Goal: Information Seeking & Learning: Find specific fact

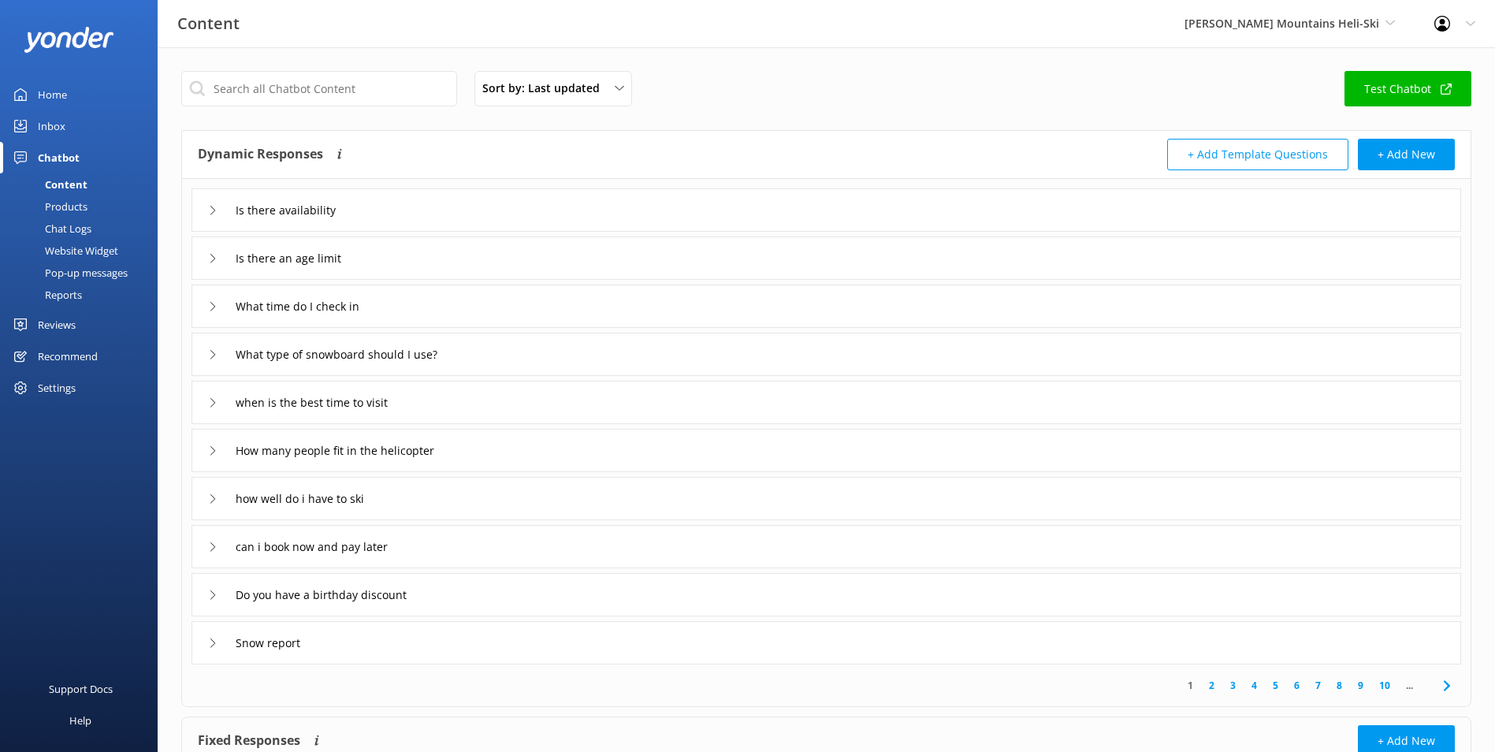
click at [69, 129] on link "Inbox" at bounding box center [79, 126] width 158 height 32
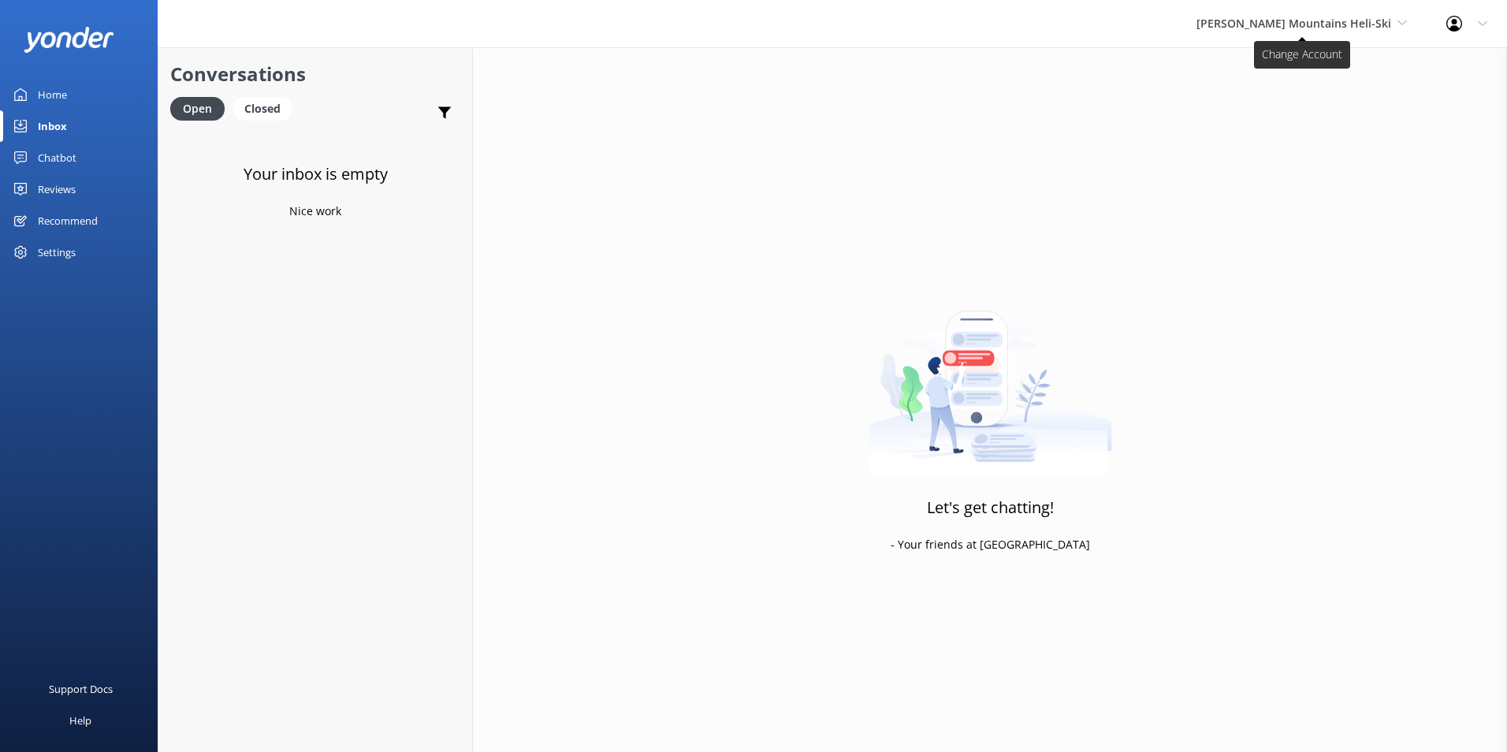
click at [1272, 20] on span "[PERSON_NAME] Mountains Heli-Ski" at bounding box center [1293, 23] width 195 height 15
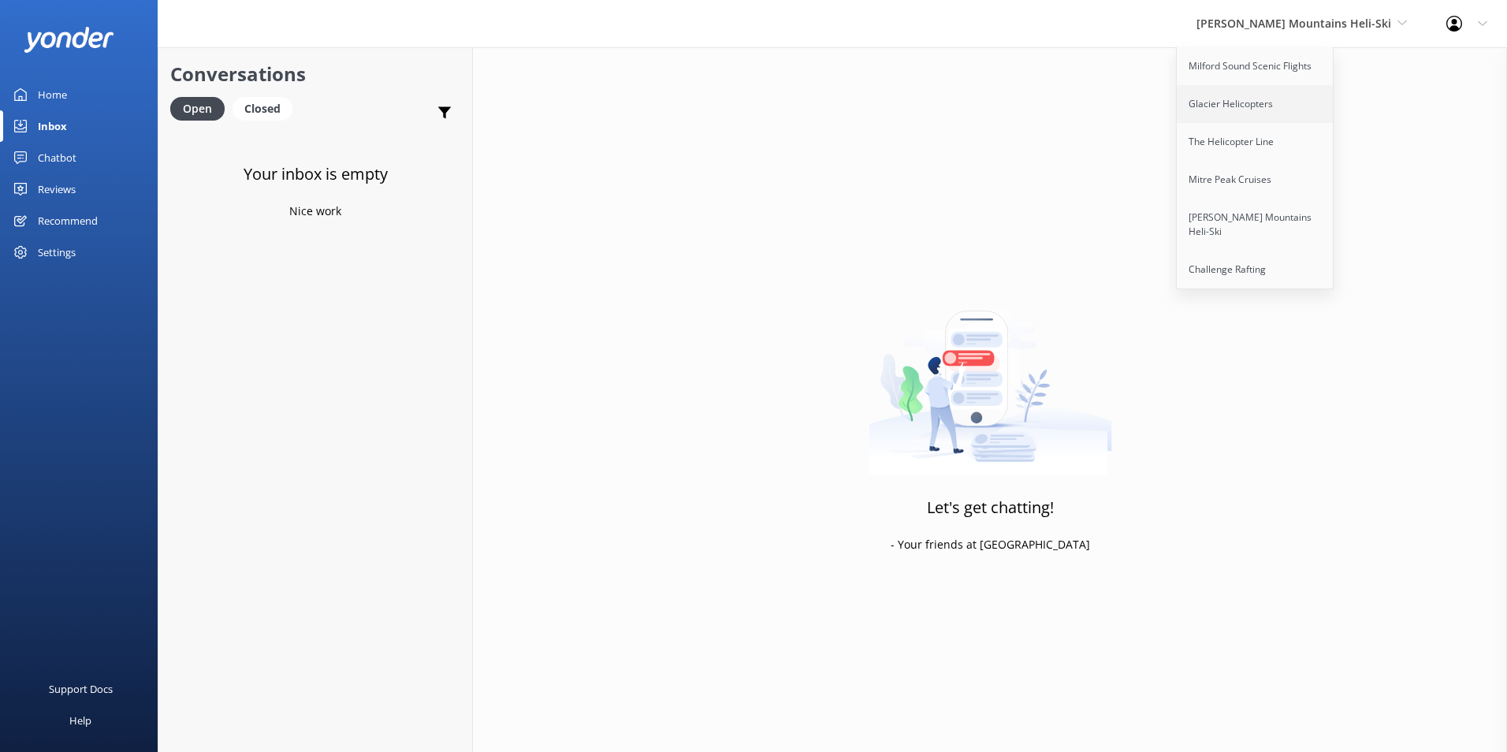
click at [1296, 97] on link "Glacier Helicopters" at bounding box center [1256, 104] width 158 height 38
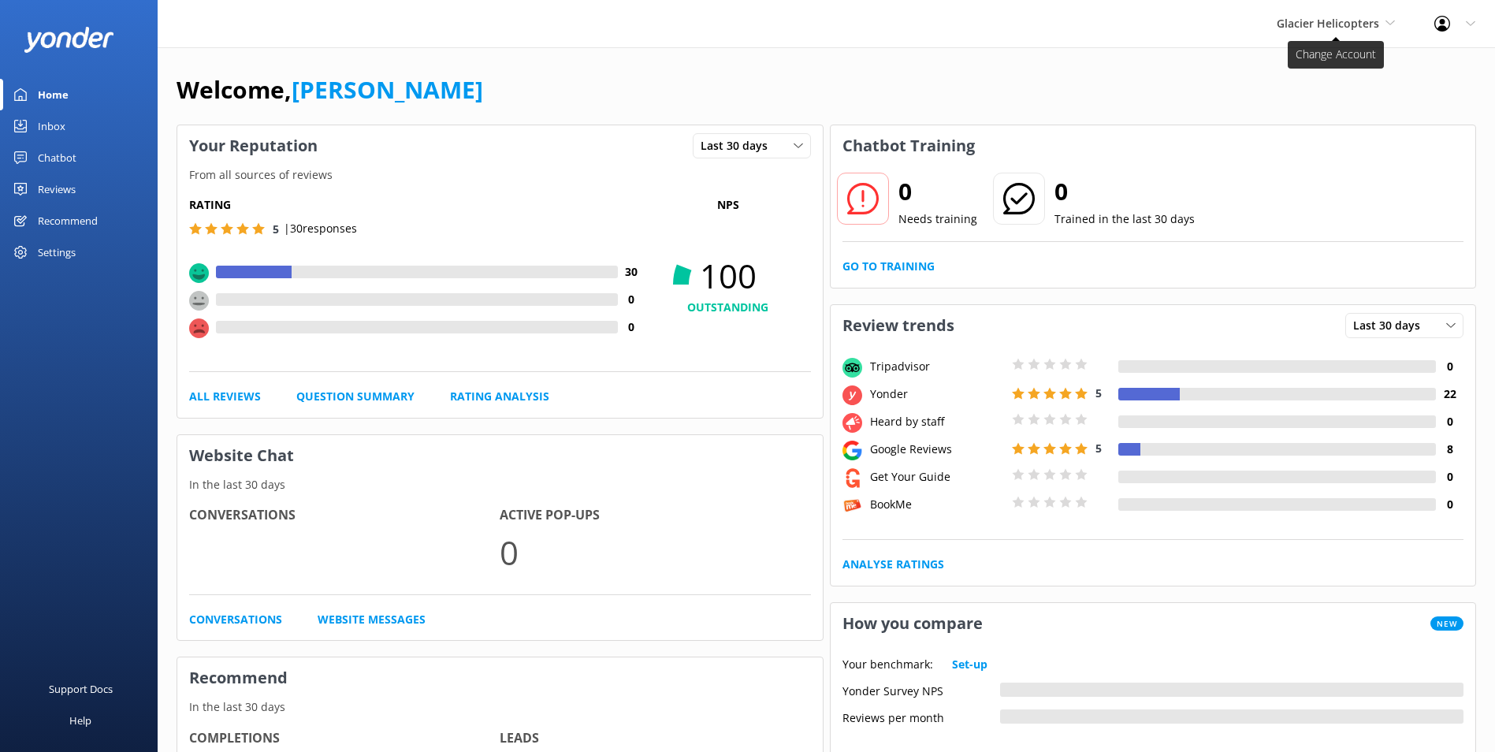
click at [1324, 31] on span "Glacier Helicopters" at bounding box center [1336, 23] width 118 height 17
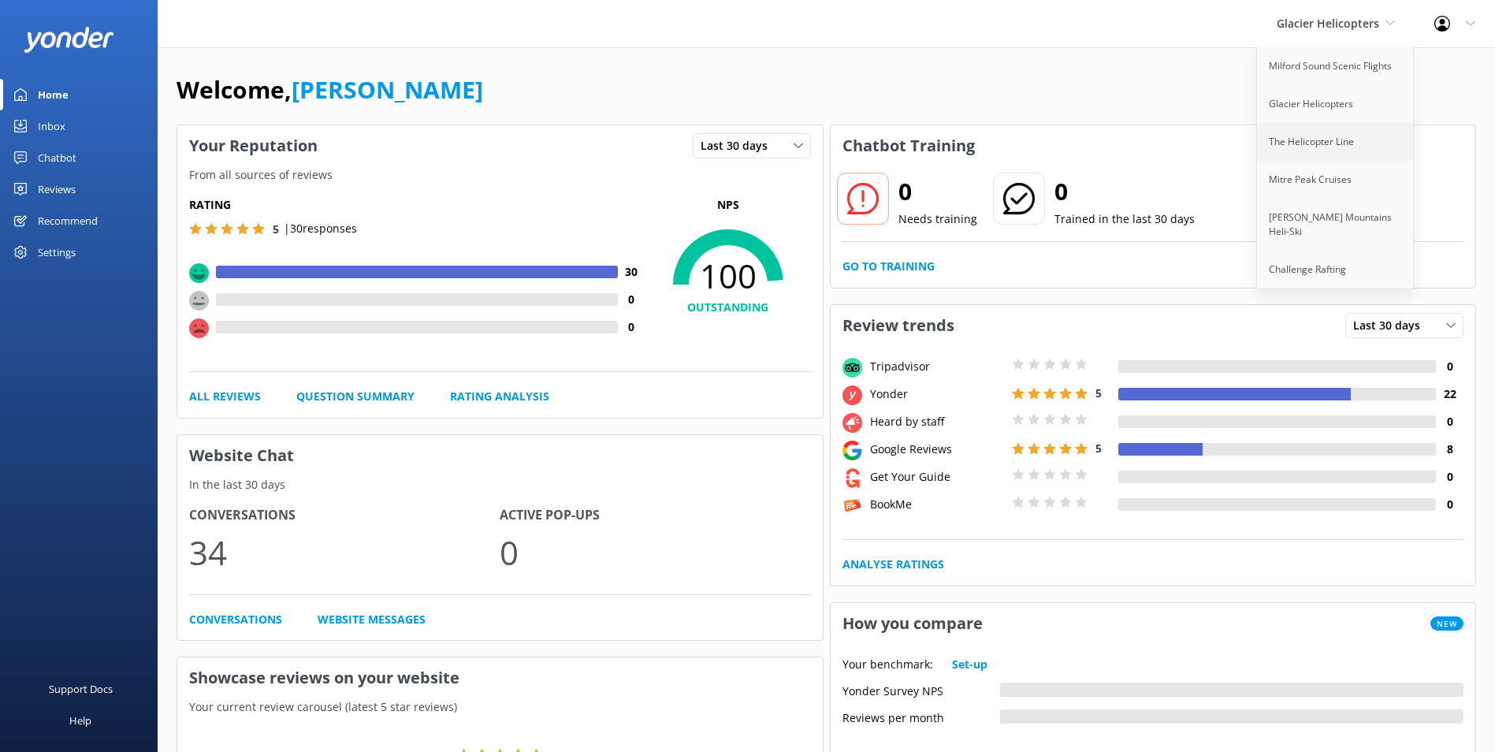
click at [1312, 159] on link "The Helicopter Line" at bounding box center [1336, 142] width 158 height 38
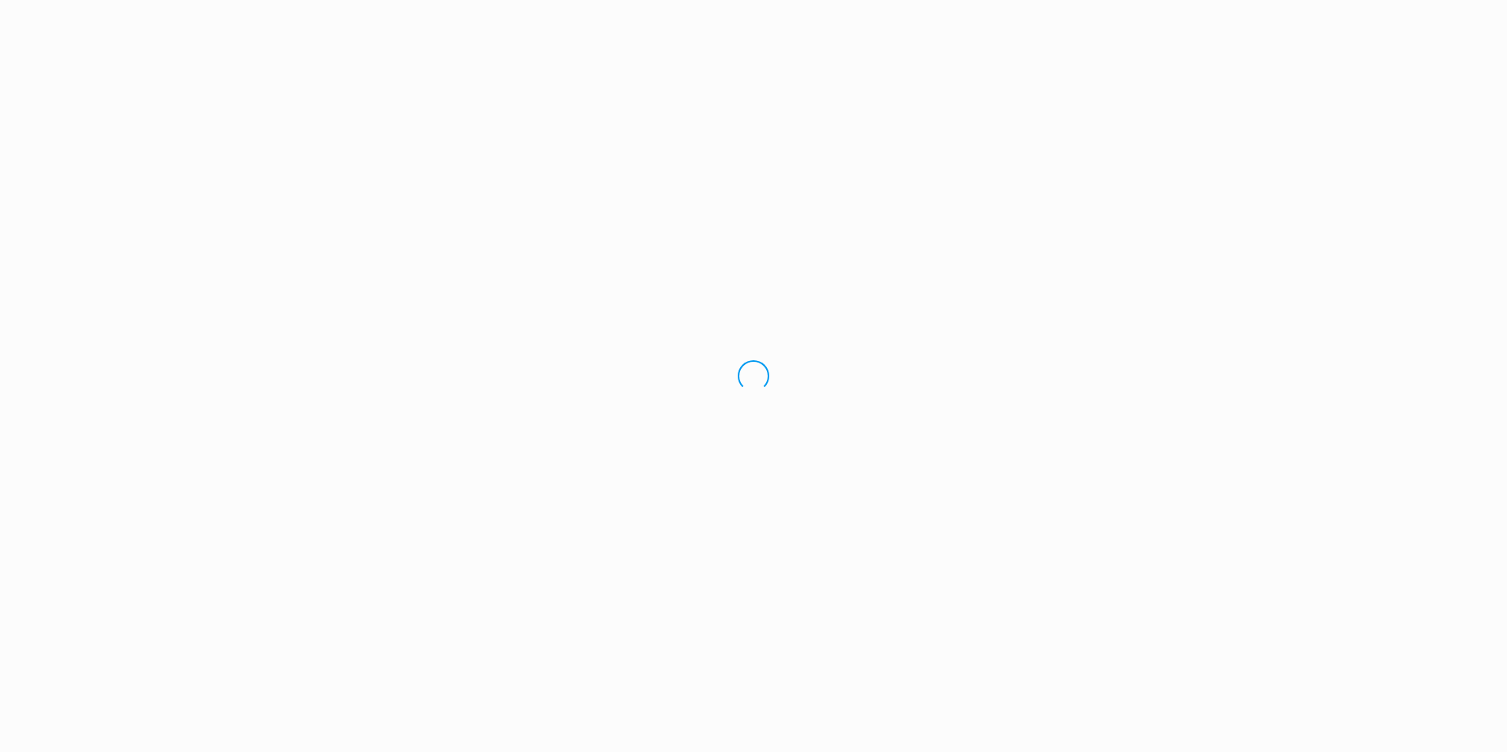
click at [1312, 169] on div "Loading.." at bounding box center [753, 376] width 1507 height 752
click at [1353, 46] on div "Loading.." at bounding box center [753, 376] width 1507 height 752
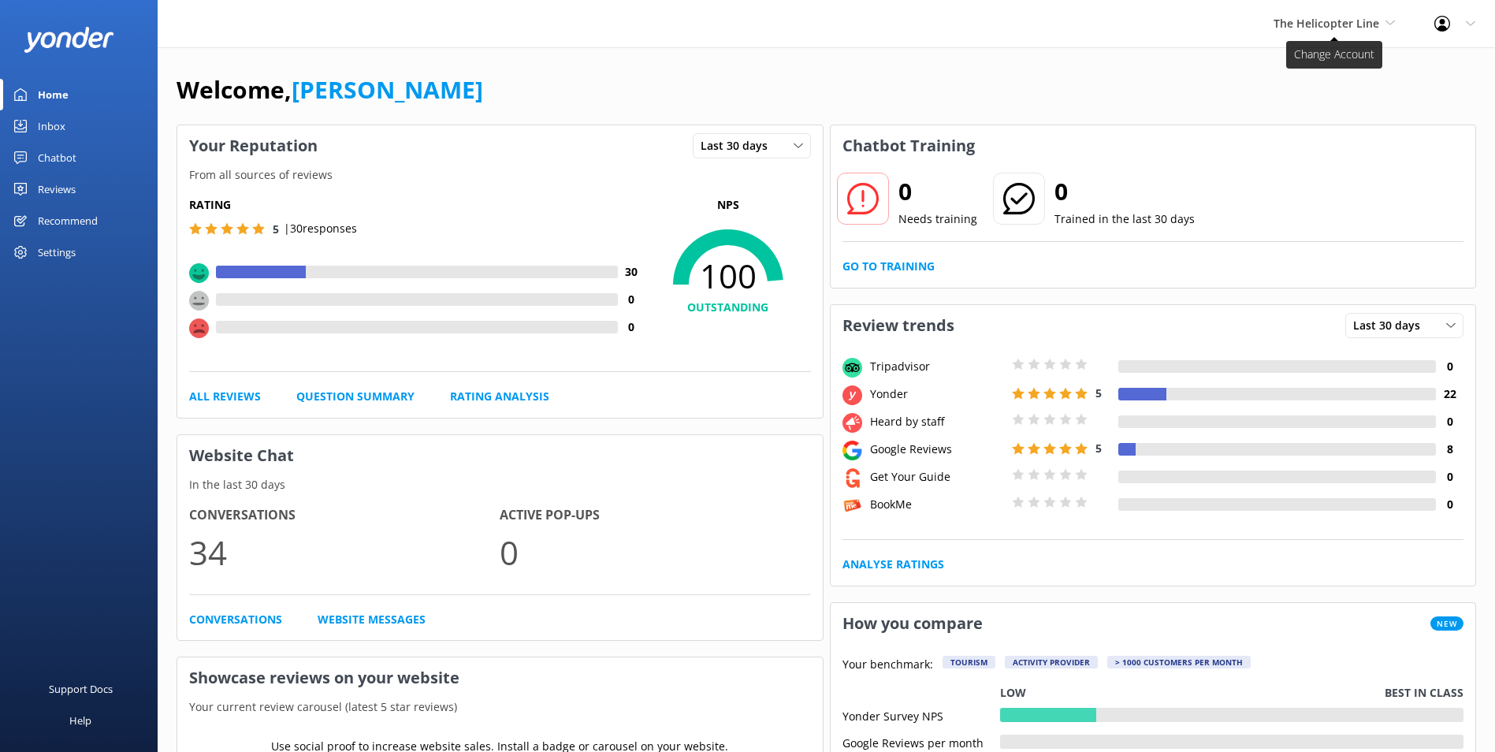
click at [1355, 32] on span "The Helicopter Line" at bounding box center [1334, 23] width 121 height 17
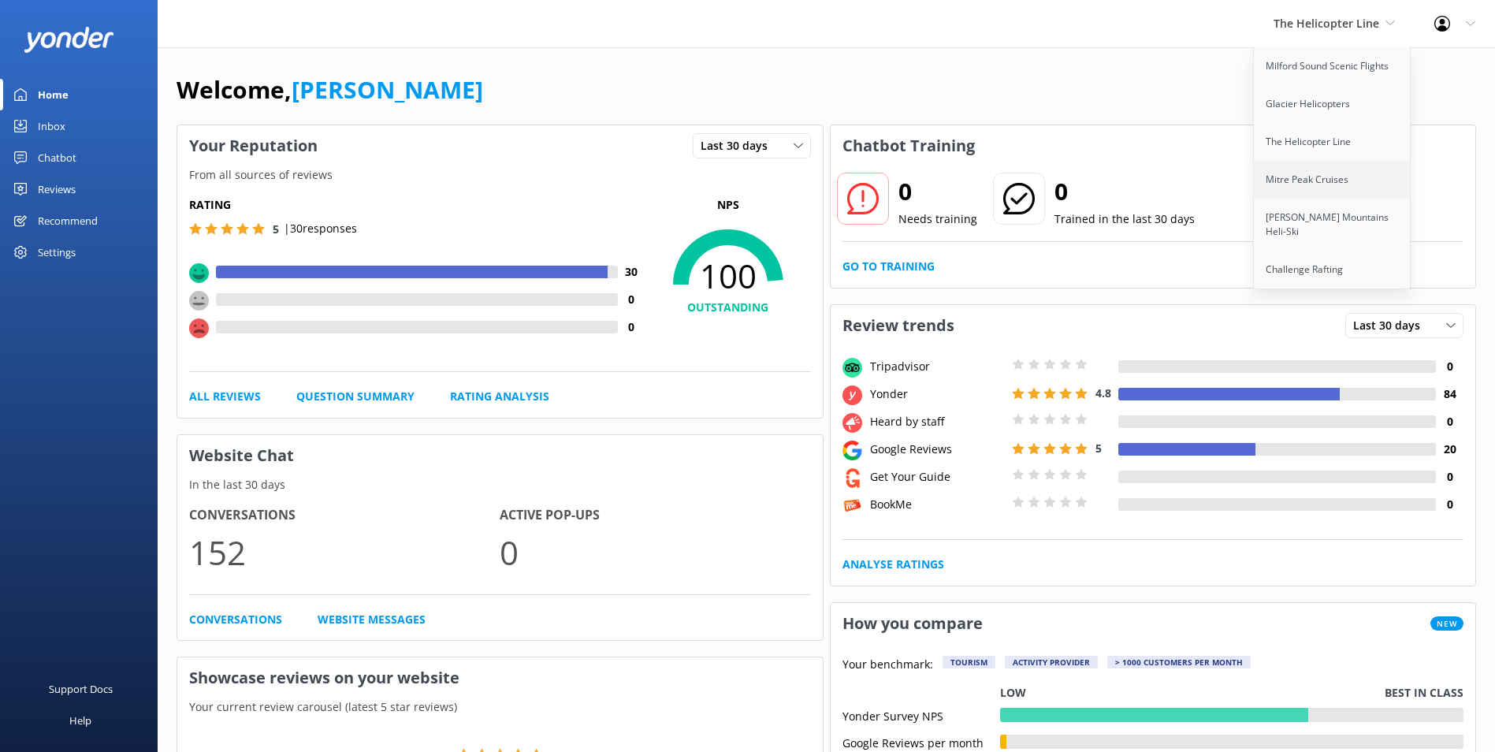
click at [1332, 169] on link "Mitre Peak Cruises" at bounding box center [1333, 180] width 158 height 38
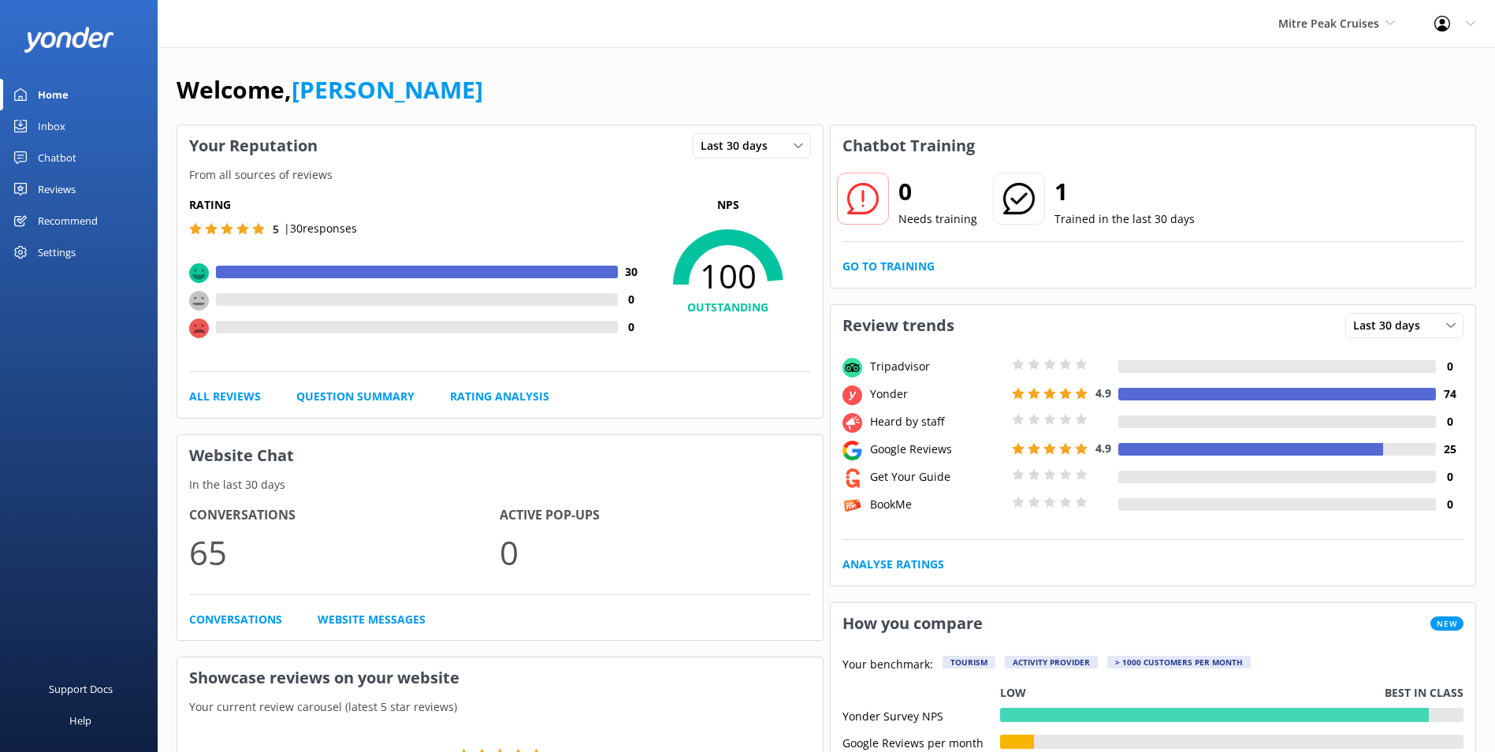
click at [125, 130] on link "Inbox" at bounding box center [79, 126] width 158 height 32
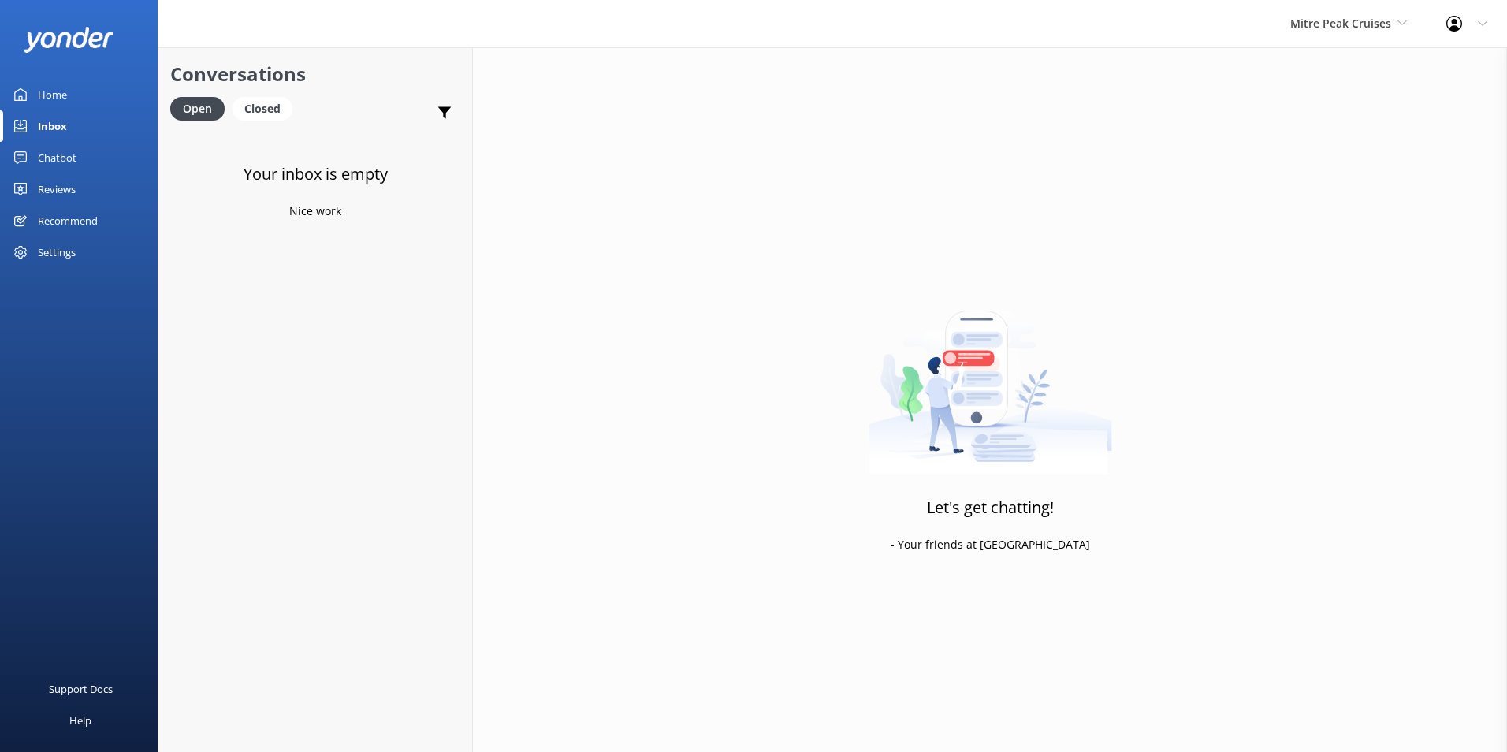
click at [110, 146] on link "Chatbot" at bounding box center [79, 158] width 158 height 32
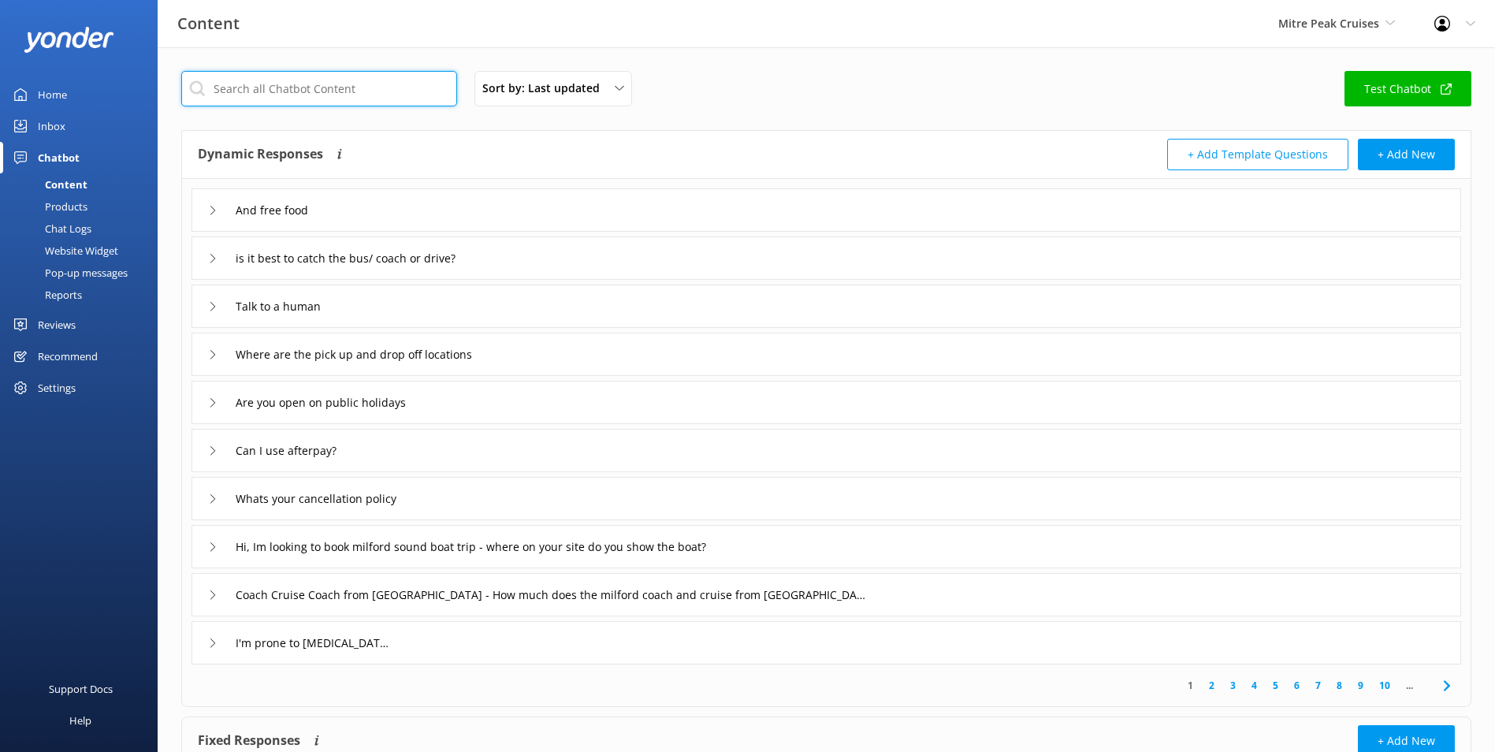
click at [377, 93] on input "text" at bounding box center [319, 88] width 276 height 35
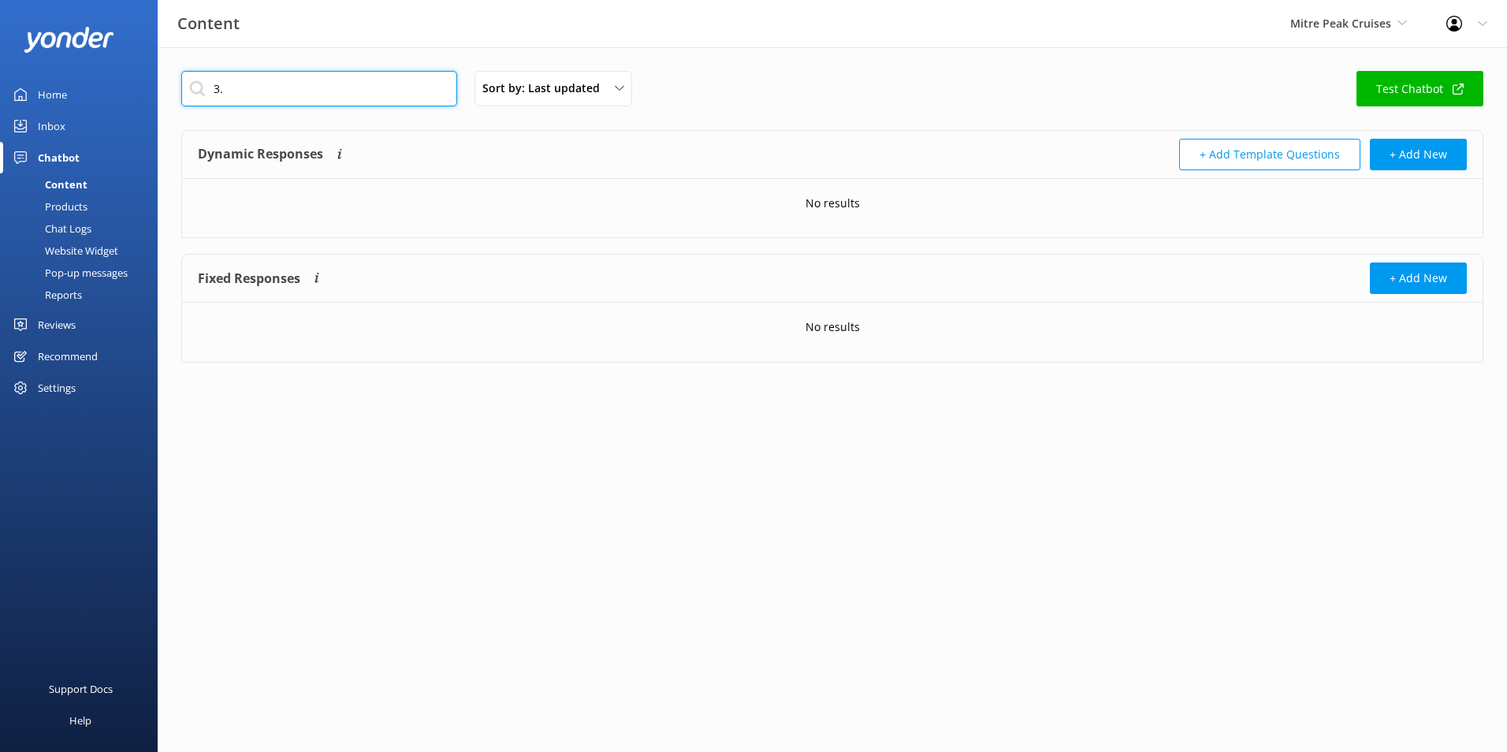
type input "3"
type input "cruise"
type input "And free food"
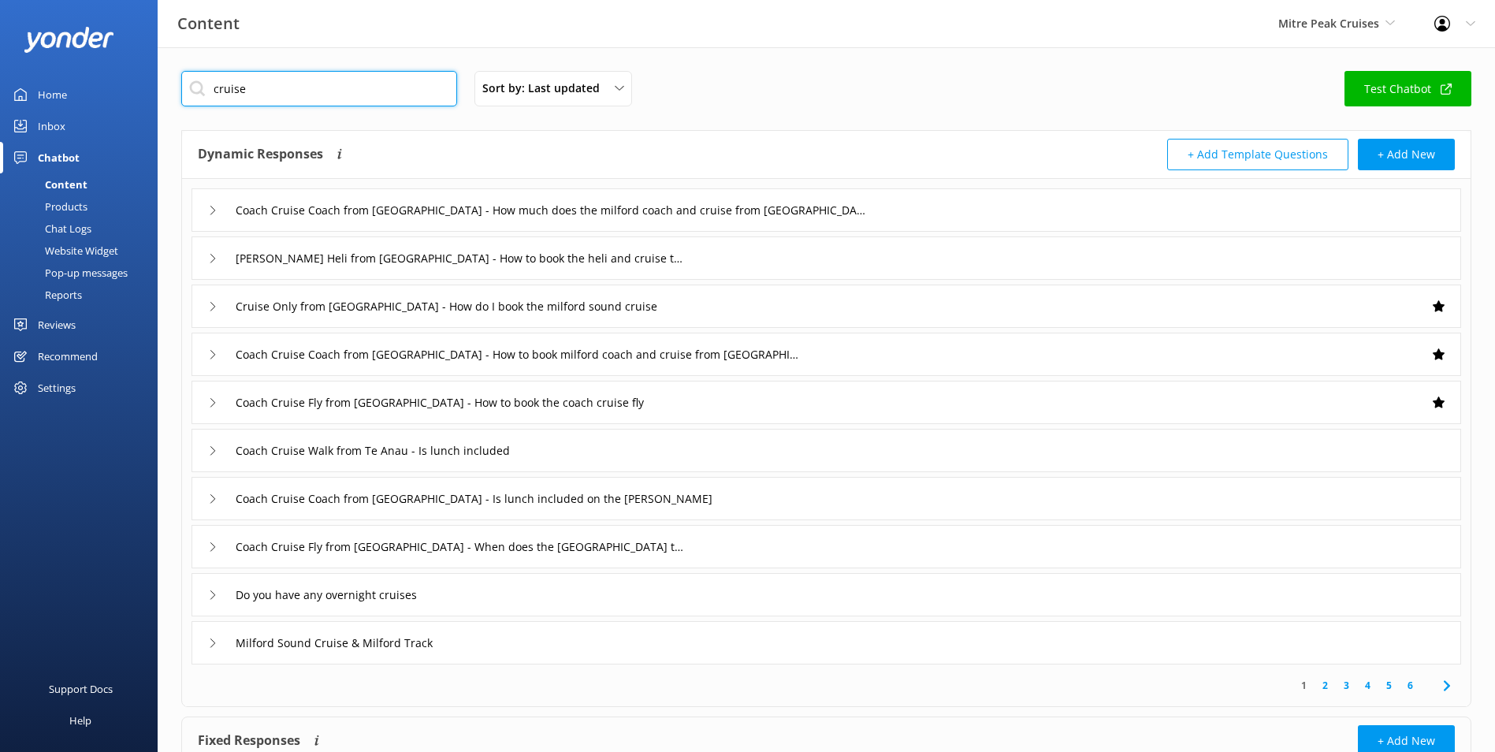
type input "cruise"
click at [1329, 690] on link "2" at bounding box center [1324, 685] width 21 height 15
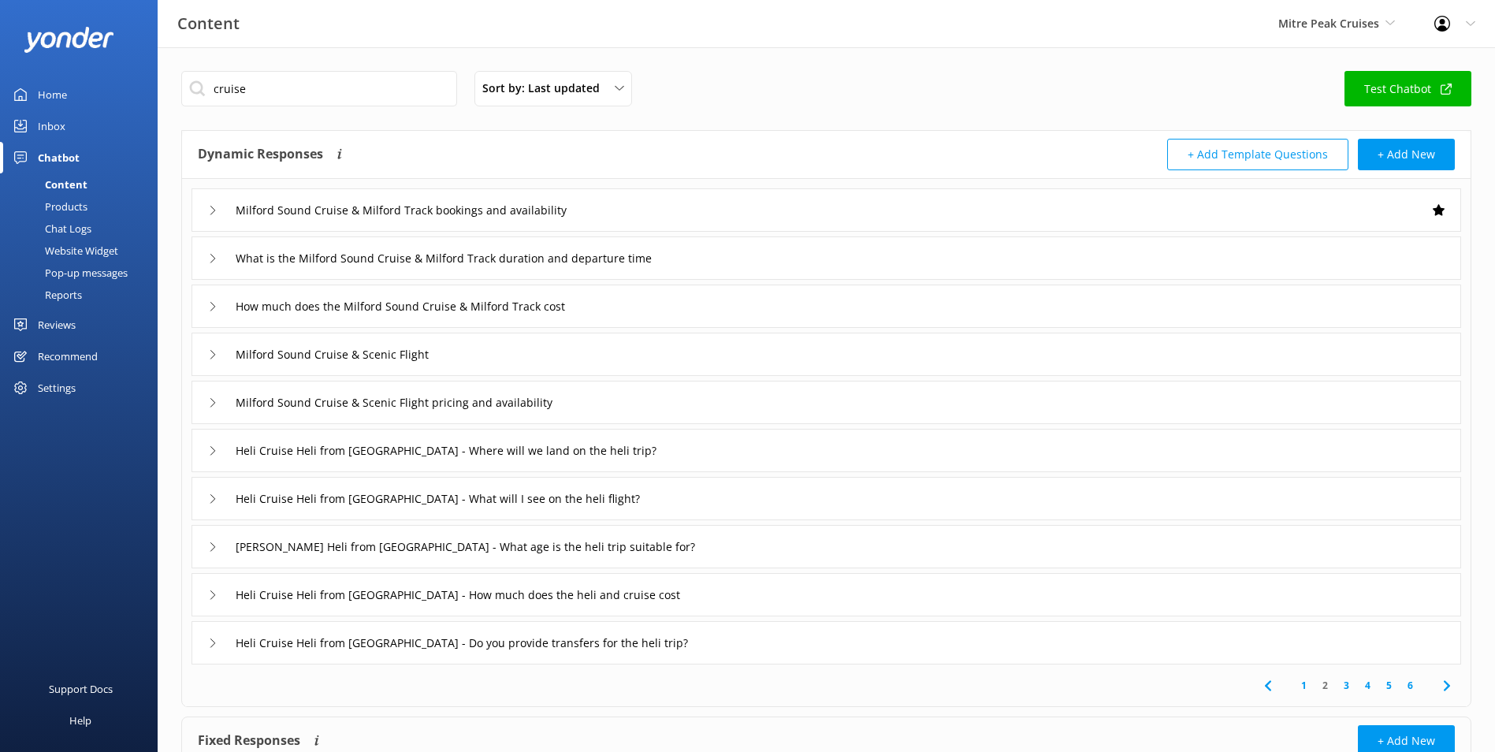
scroll to position [79, 0]
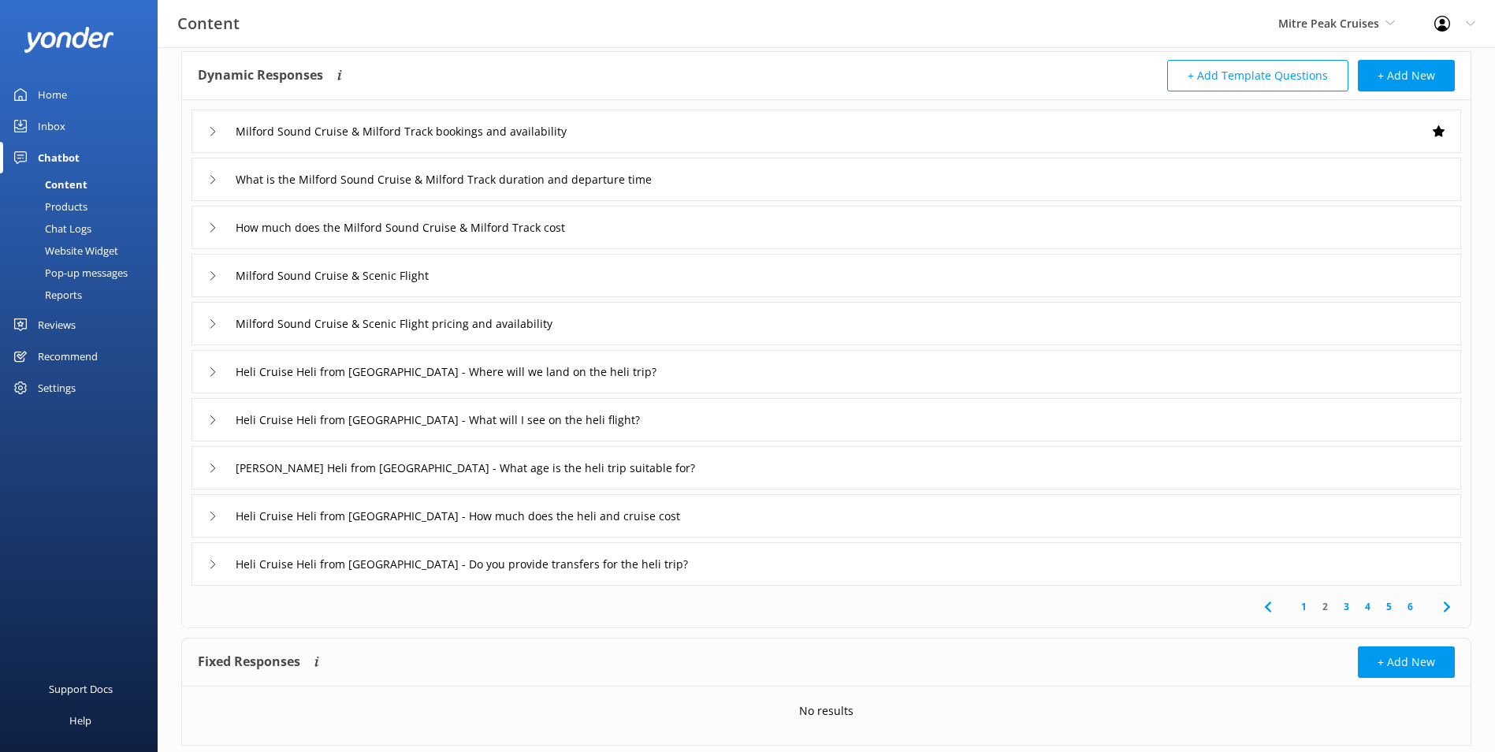
click at [730, 334] on div "Milford Sound Cruise & Scenic Flight pricing and availability" at bounding box center [827, 323] width 1270 height 43
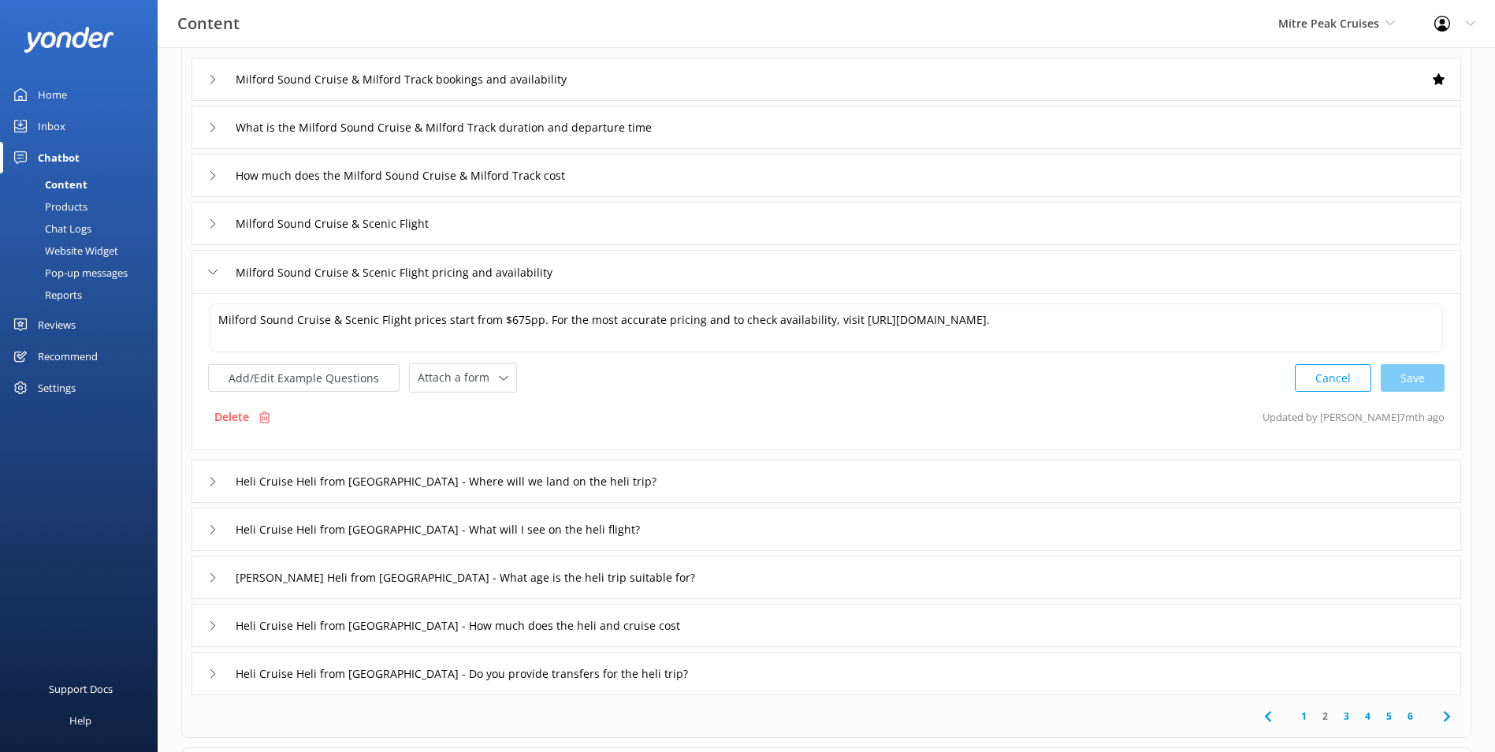
scroll to position [158, 0]
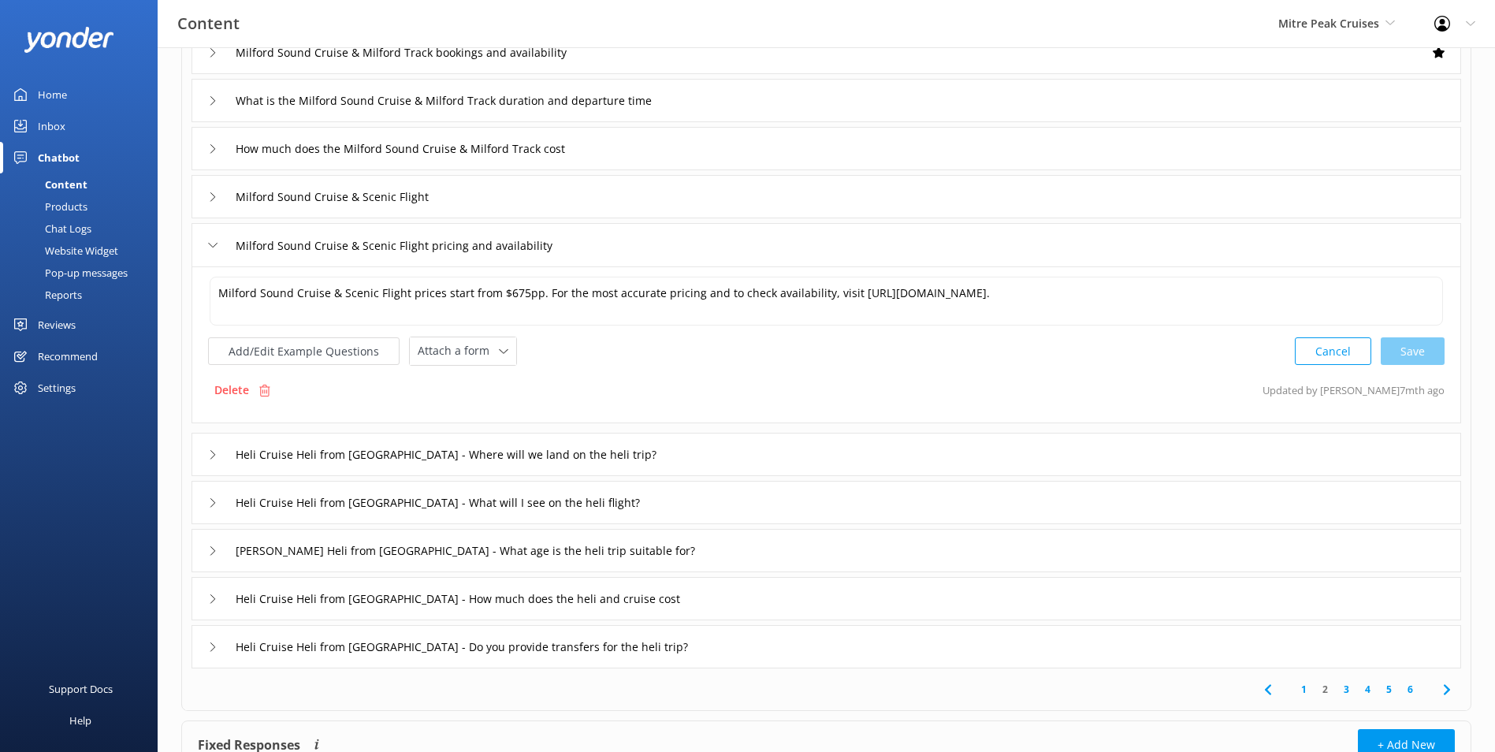
click at [738, 460] on div "Heli Cruise Heli from Queenstown - Where will we land on the heli trip?" at bounding box center [827, 454] width 1270 height 43
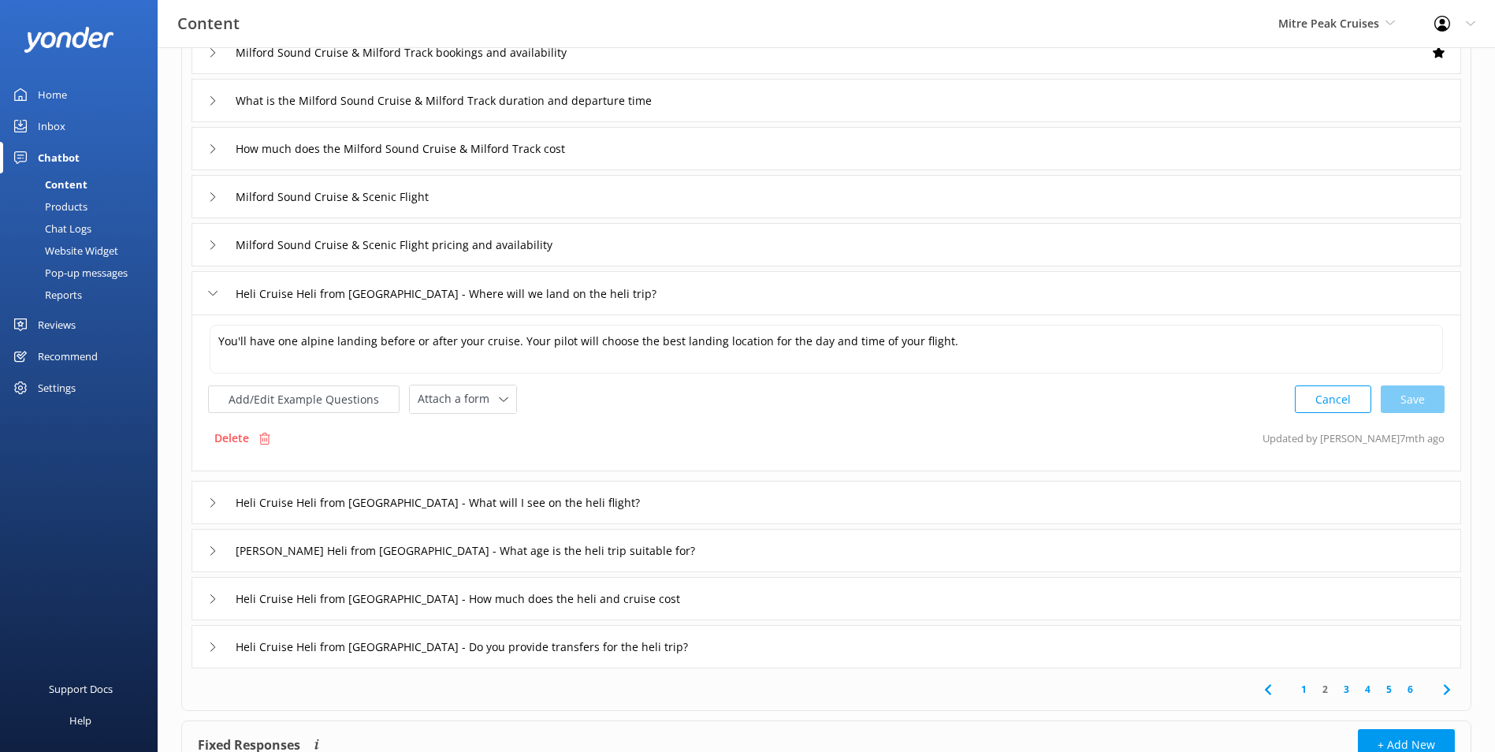
click at [745, 498] on div "Heli Cruise Heli from Queenstown - What will I see on the heli flight?" at bounding box center [827, 502] width 1270 height 43
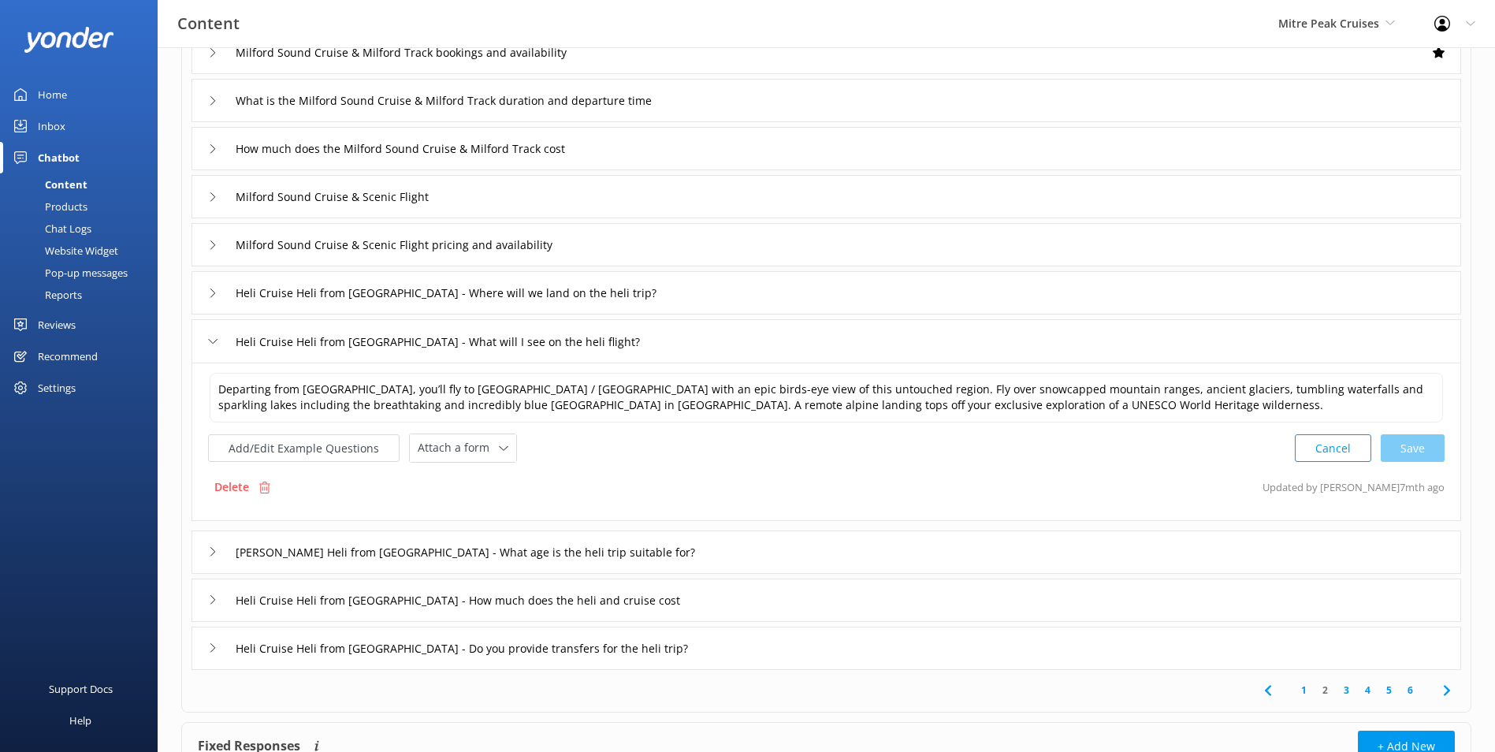
click at [1352, 702] on div "1 2 3 4 5 6" at bounding box center [826, 691] width 1282 height 42
click at [1352, 701] on div "1 2 3 4 5 6" at bounding box center [826, 691] width 1282 height 42
click at [1347, 691] on link "3" at bounding box center [1346, 689] width 21 height 15
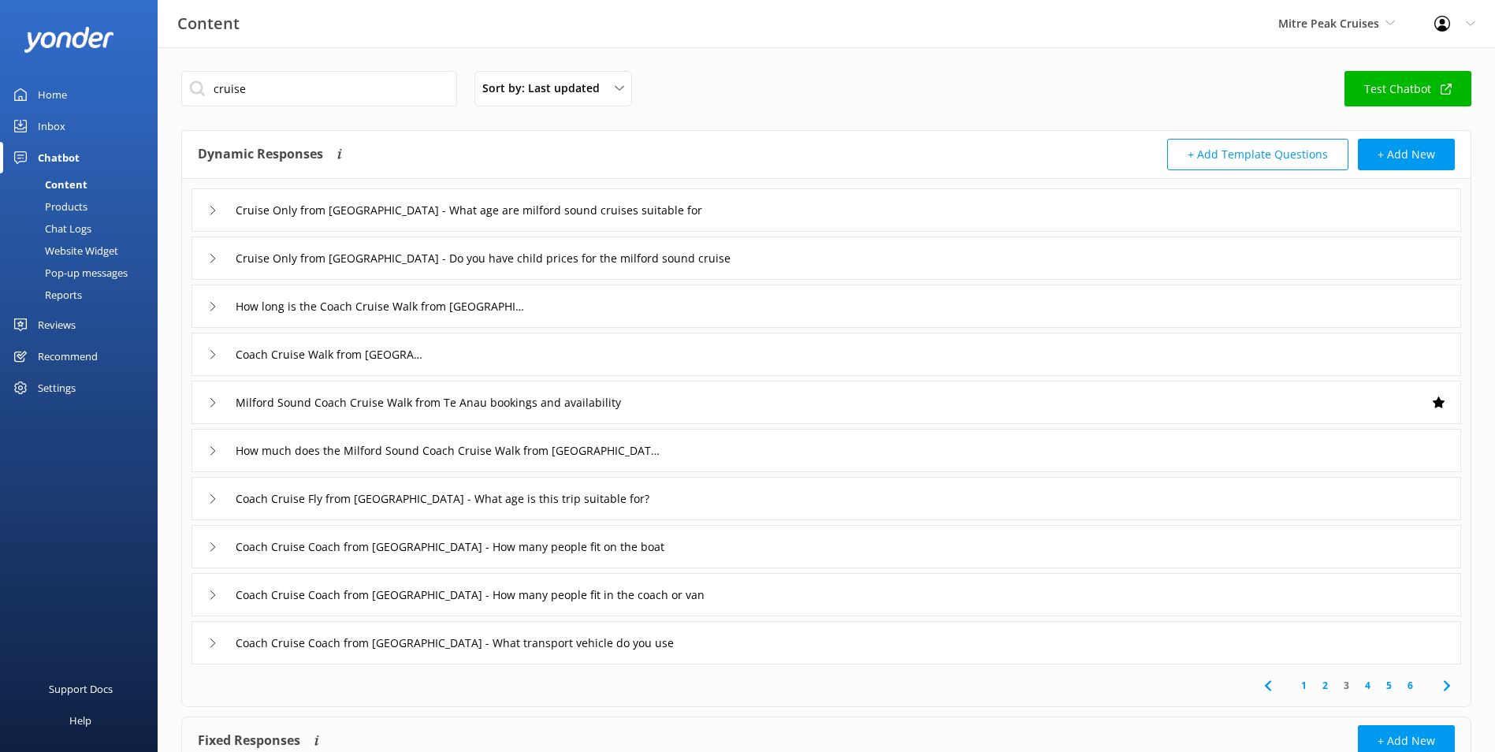
click at [1367, 686] on link "4" at bounding box center [1367, 685] width 21 height 15
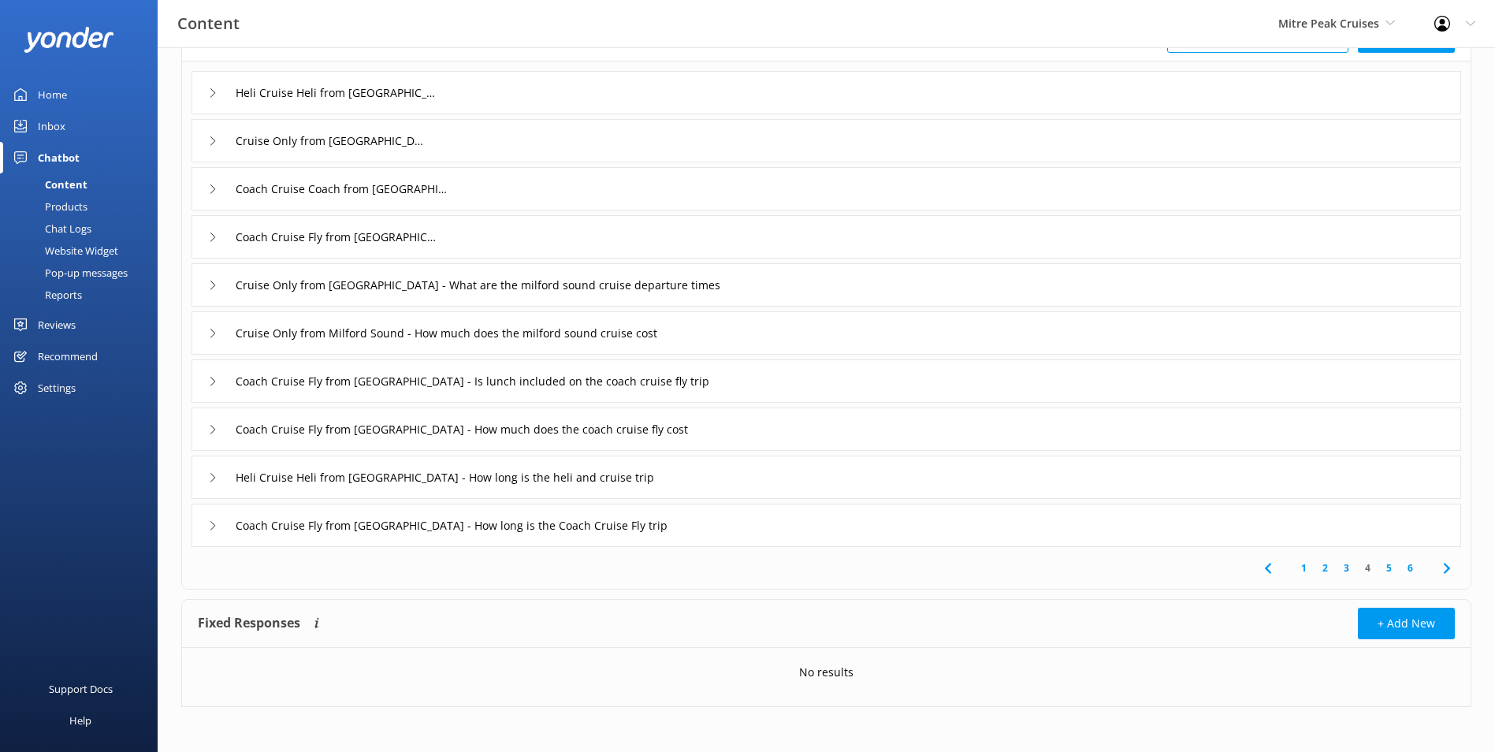
scroll to position [120, 0]
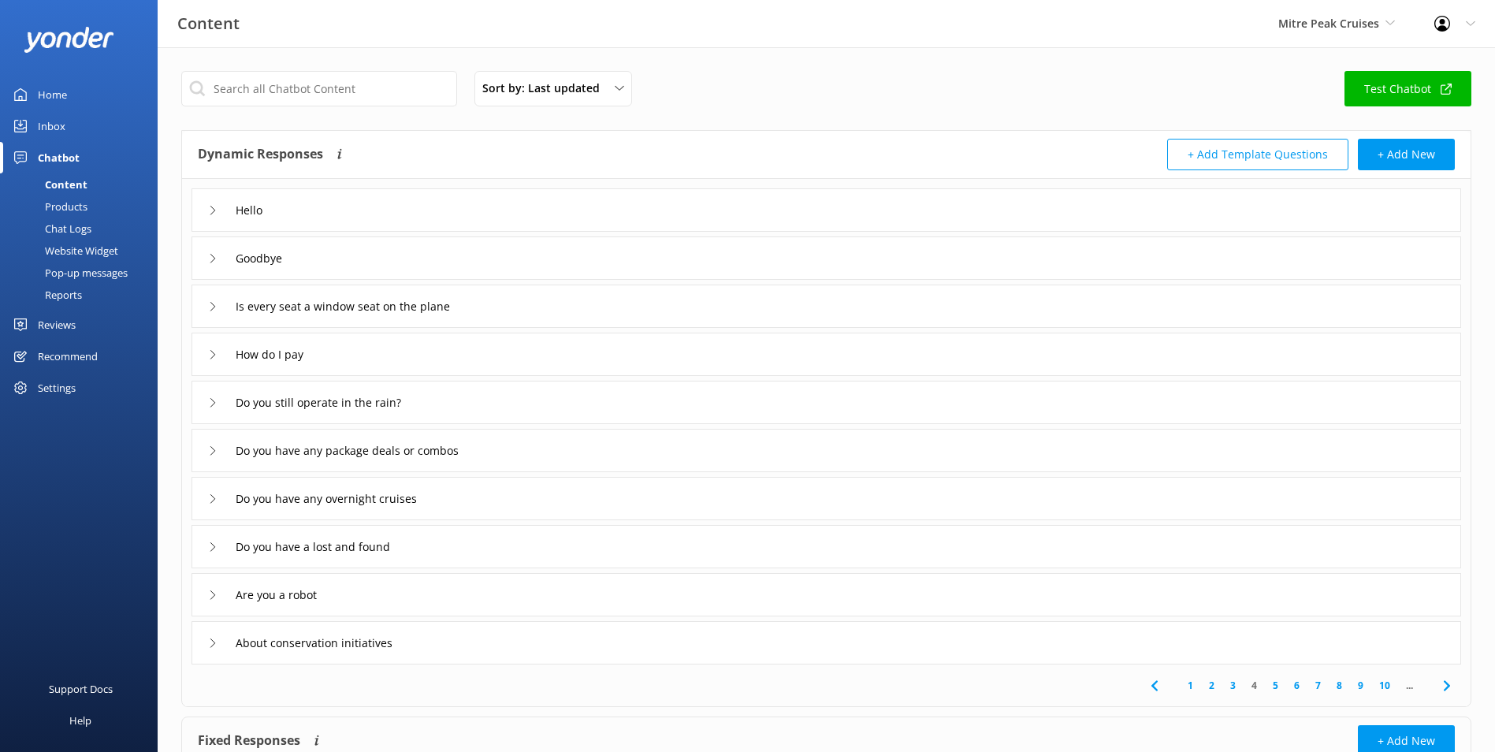
click at [586, 679] on div "1 2 3 4 5 6 7 8 9 10 ..." at bounding box center [826, 685] width 1282 height 42
click at [1382, 685] on link "10" at bounding box center [1384, 685] width 27 height 15
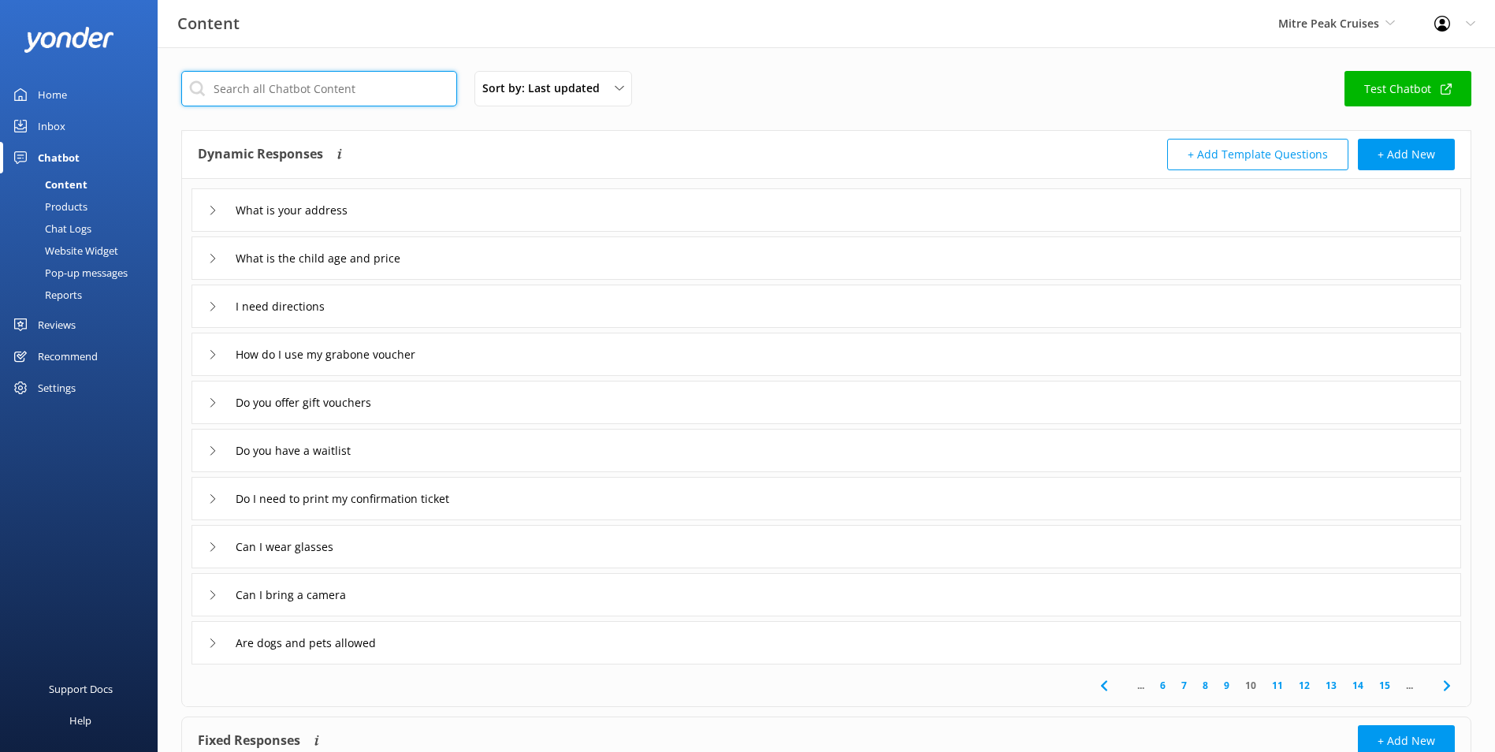
click at [377, 80] on input "text" at bounding box center [319, 88] width 276 height 35
type input "time"
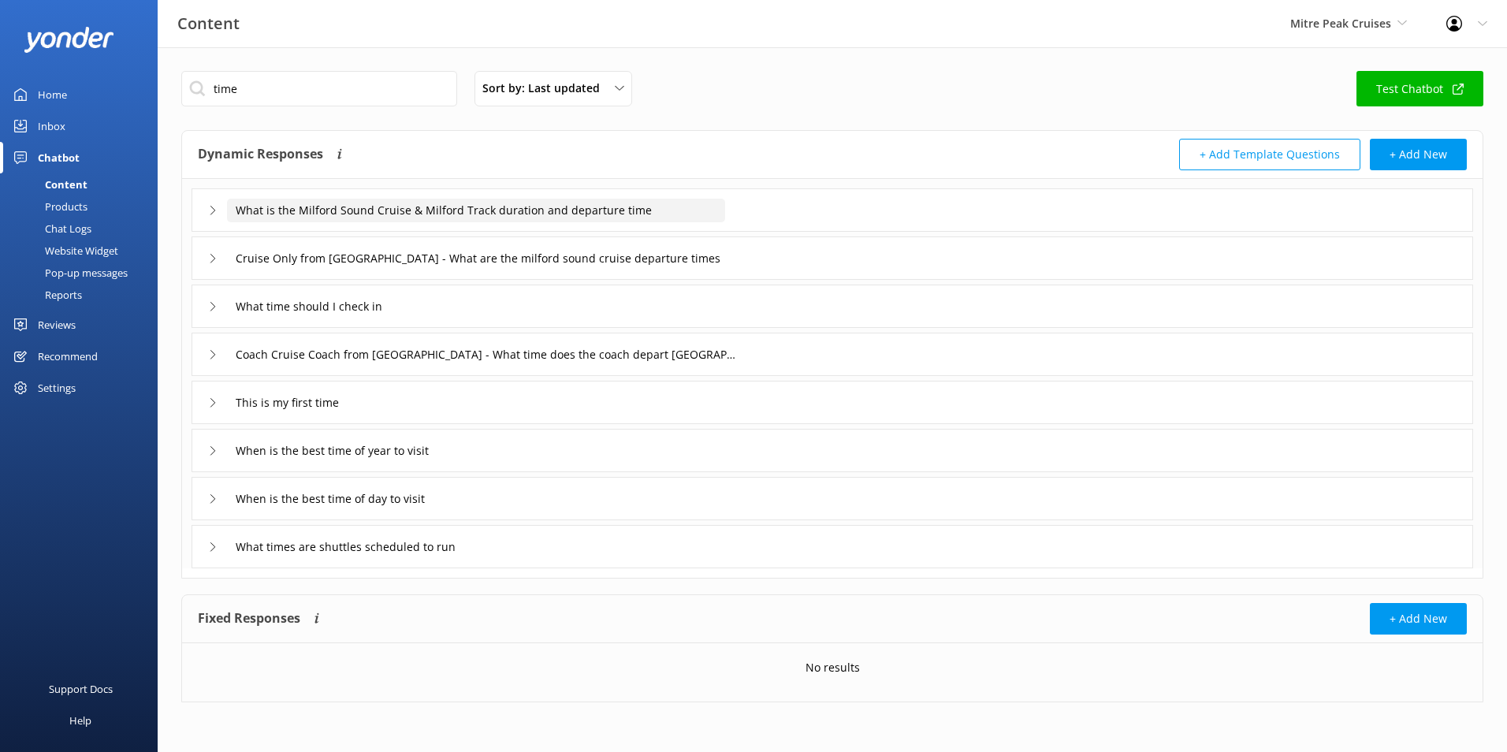
click at [591, 208] on input "What is the Milford Sound Cruise & Milford Track duration and departure time" at bounding box center [476, 211] width 498 height 24
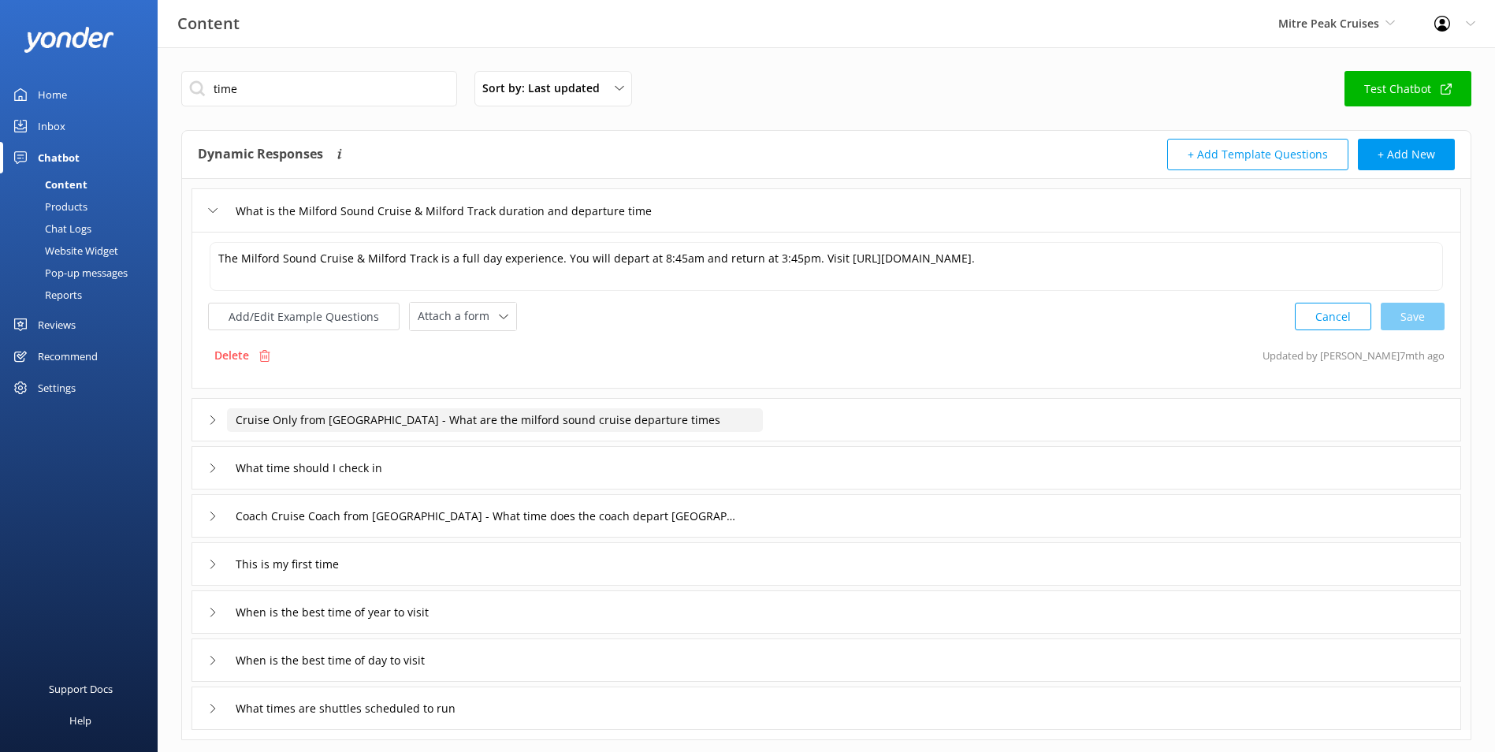
click at [567, 422] on input "Cruise Only from [GEOGRAPHIC_DATA] - What are the milford sound cruise departur…" at bounding box center [495, 420] width 536 height 24
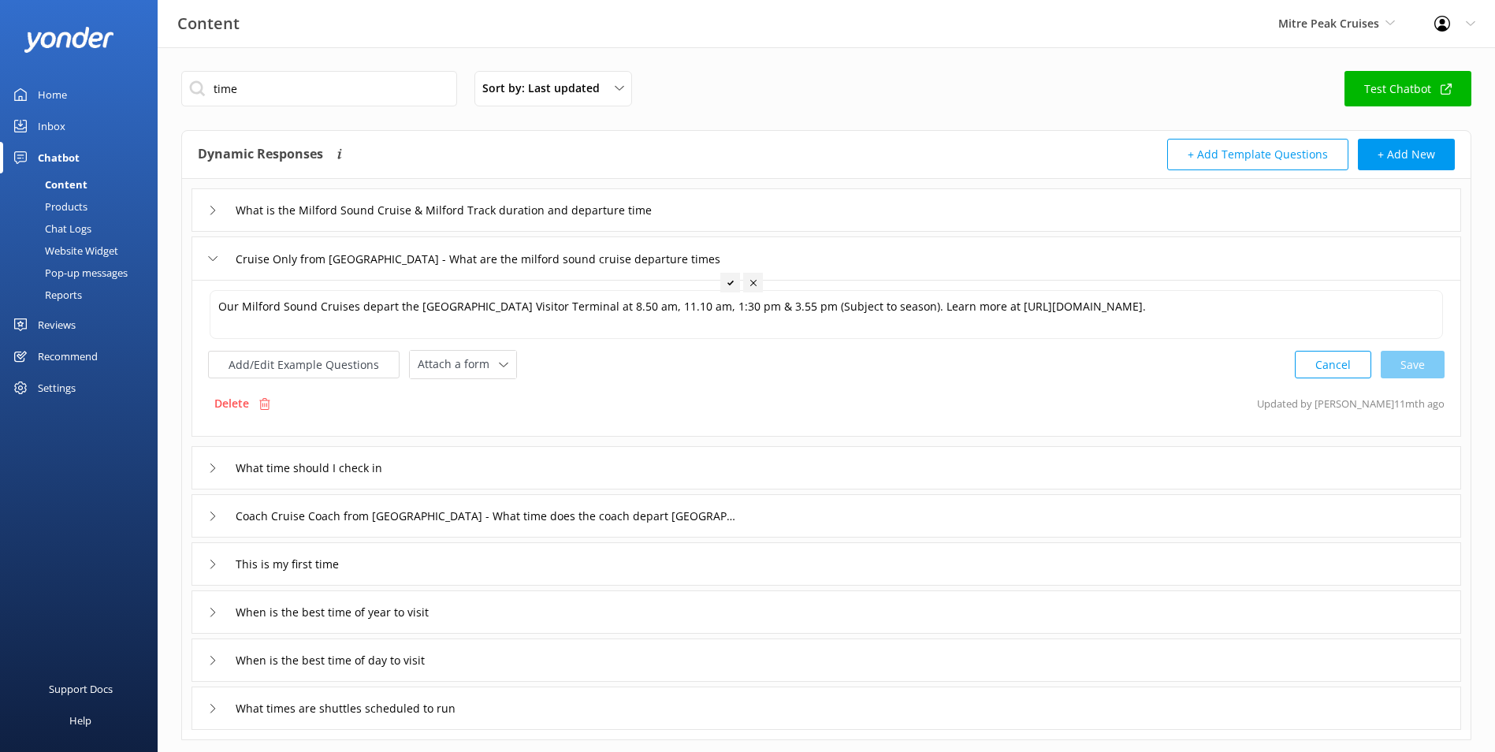
click at [646, 544] on div "This is my first time" at bounding box center [827, 563] width 1270 height 43
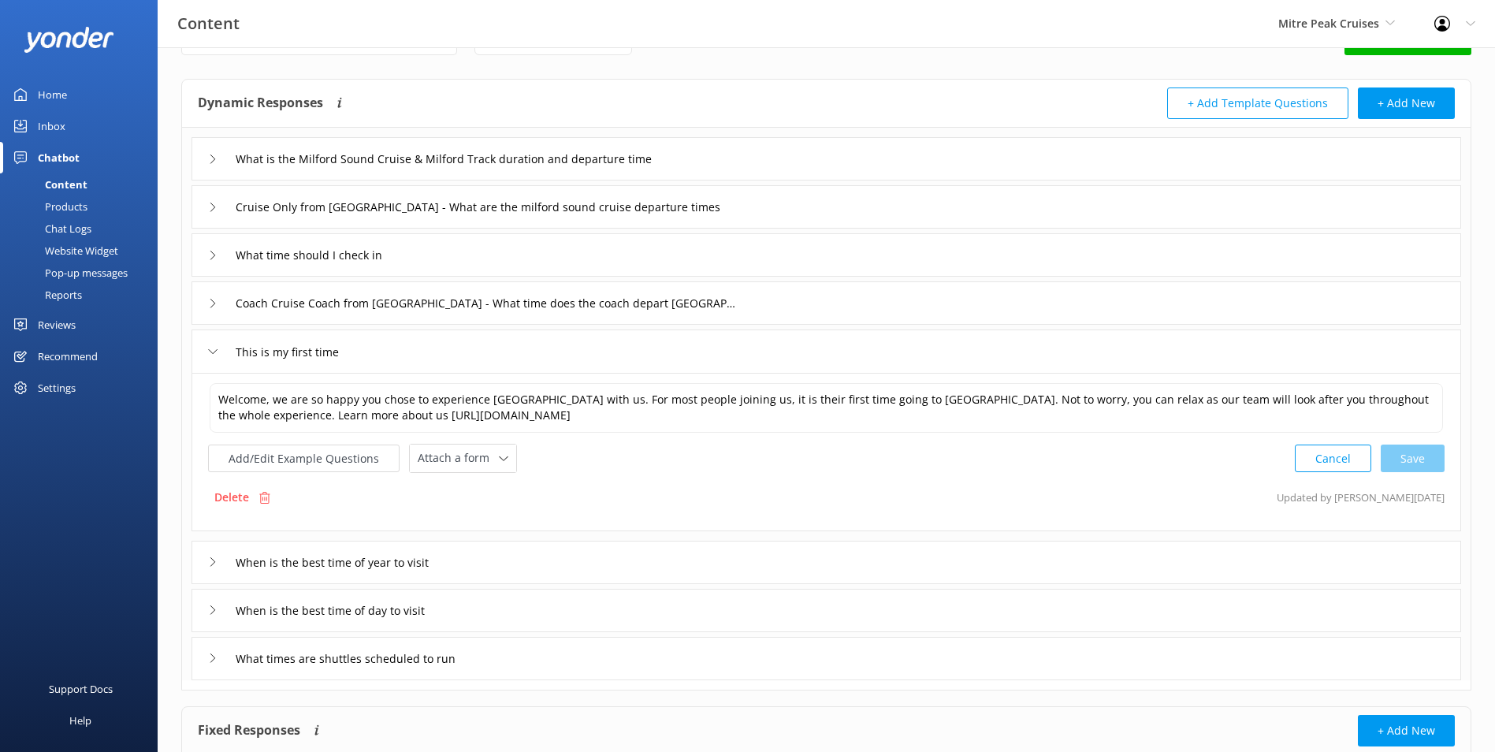
scroll to position [79, 0]
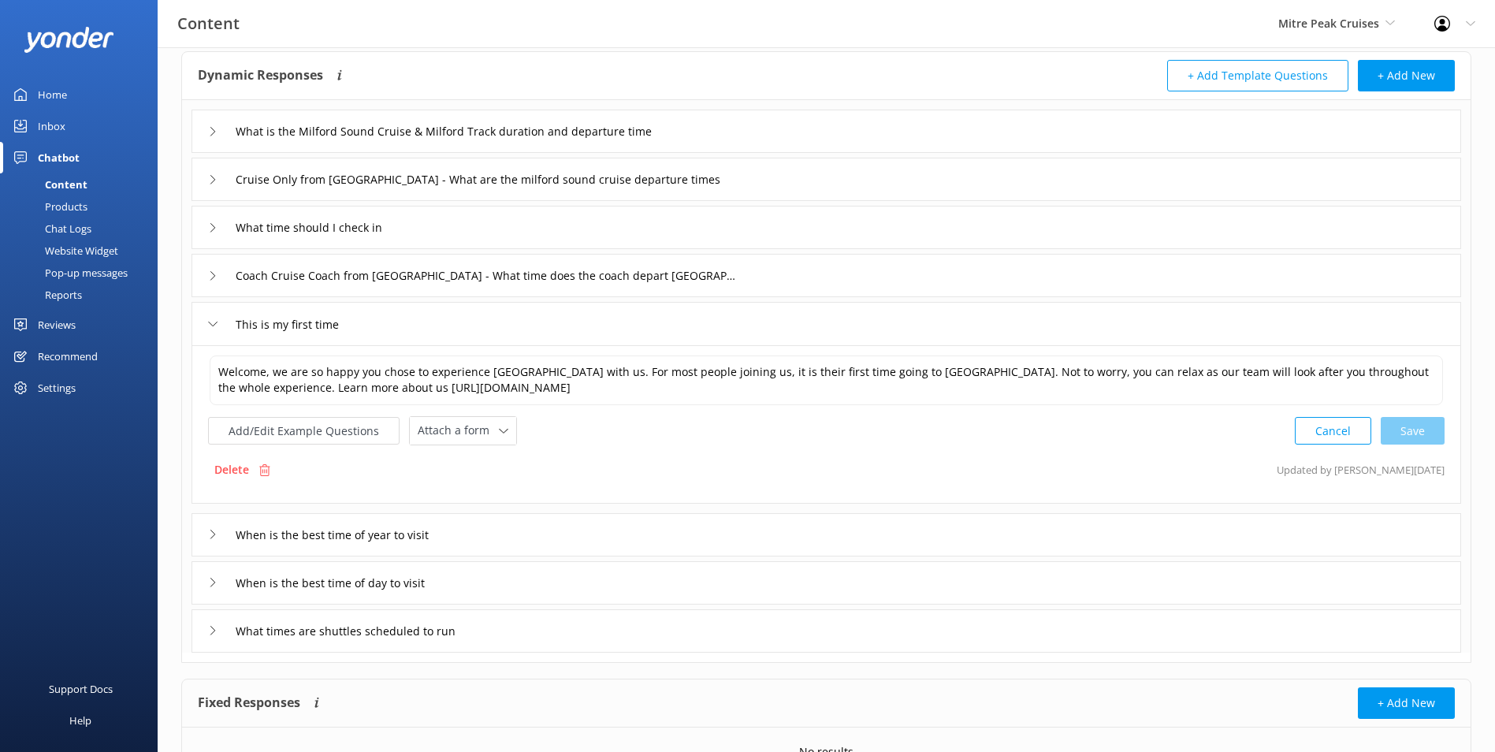
click at [625, 623] on div "What times are shuttles scheduled to run" at bounding box center [827, 630] width 1270 height 43
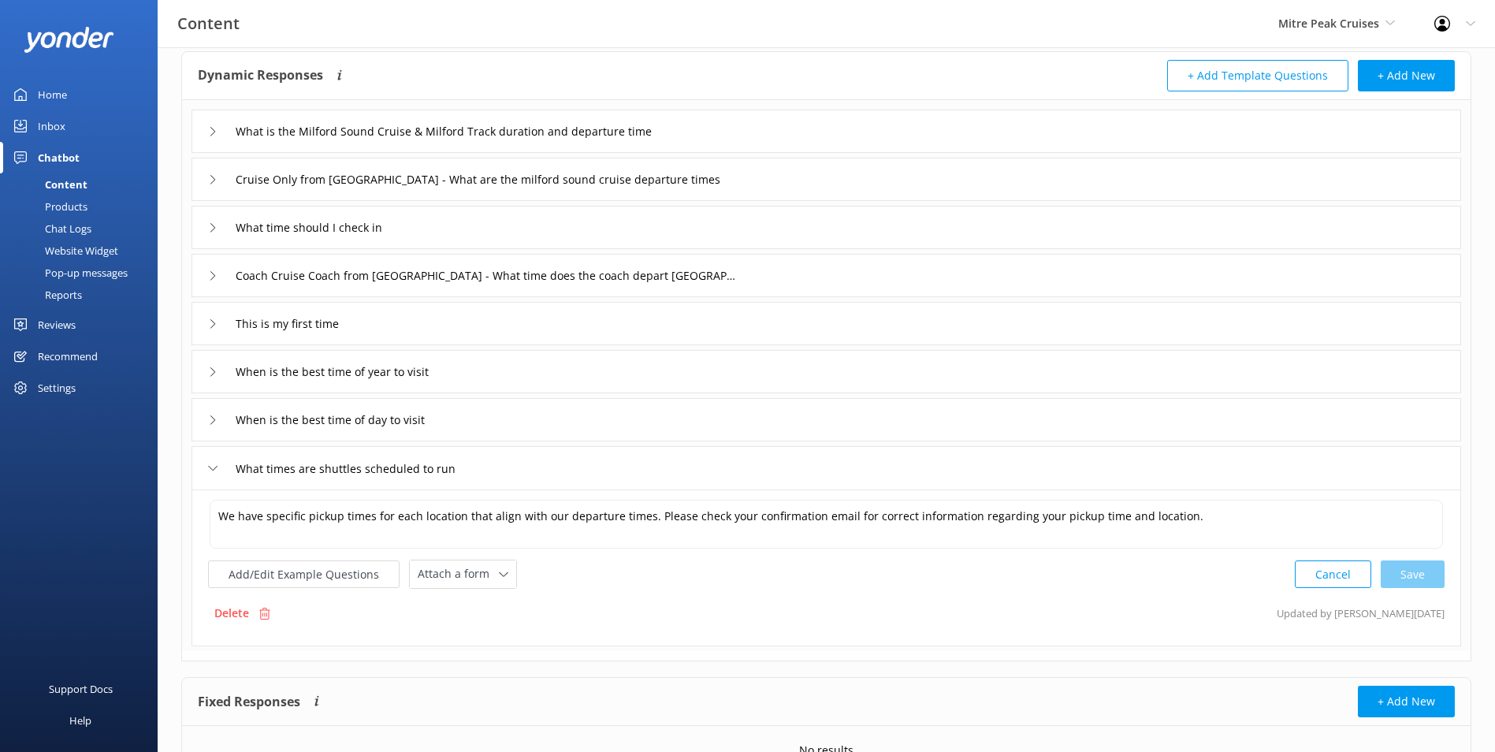
click at [638, 403] on div "When is the best time of day to visit" at bounding box center [827, 419] width 1270 height 43
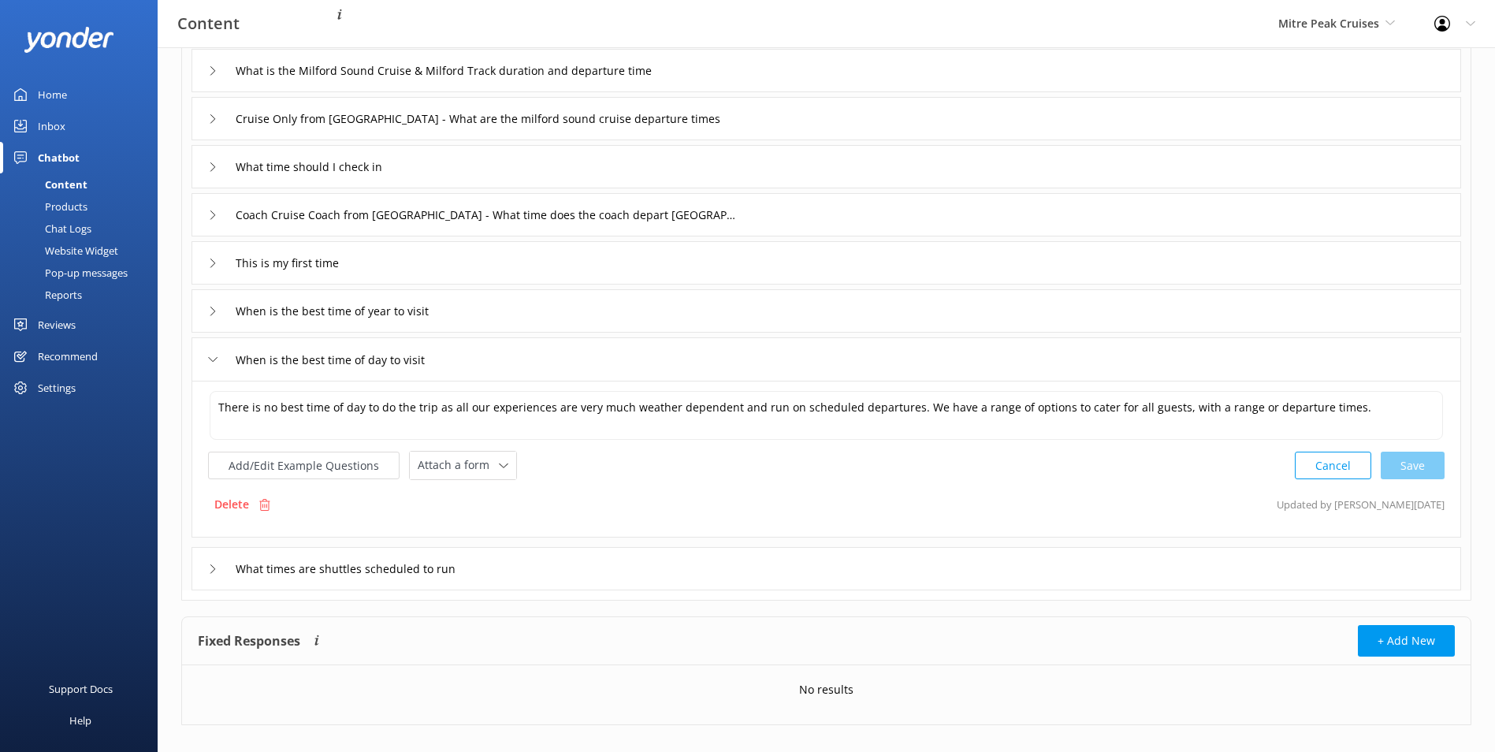
scroll to position [160, 0]
